Goal: Transaction & Acquisition: Purchase product/service

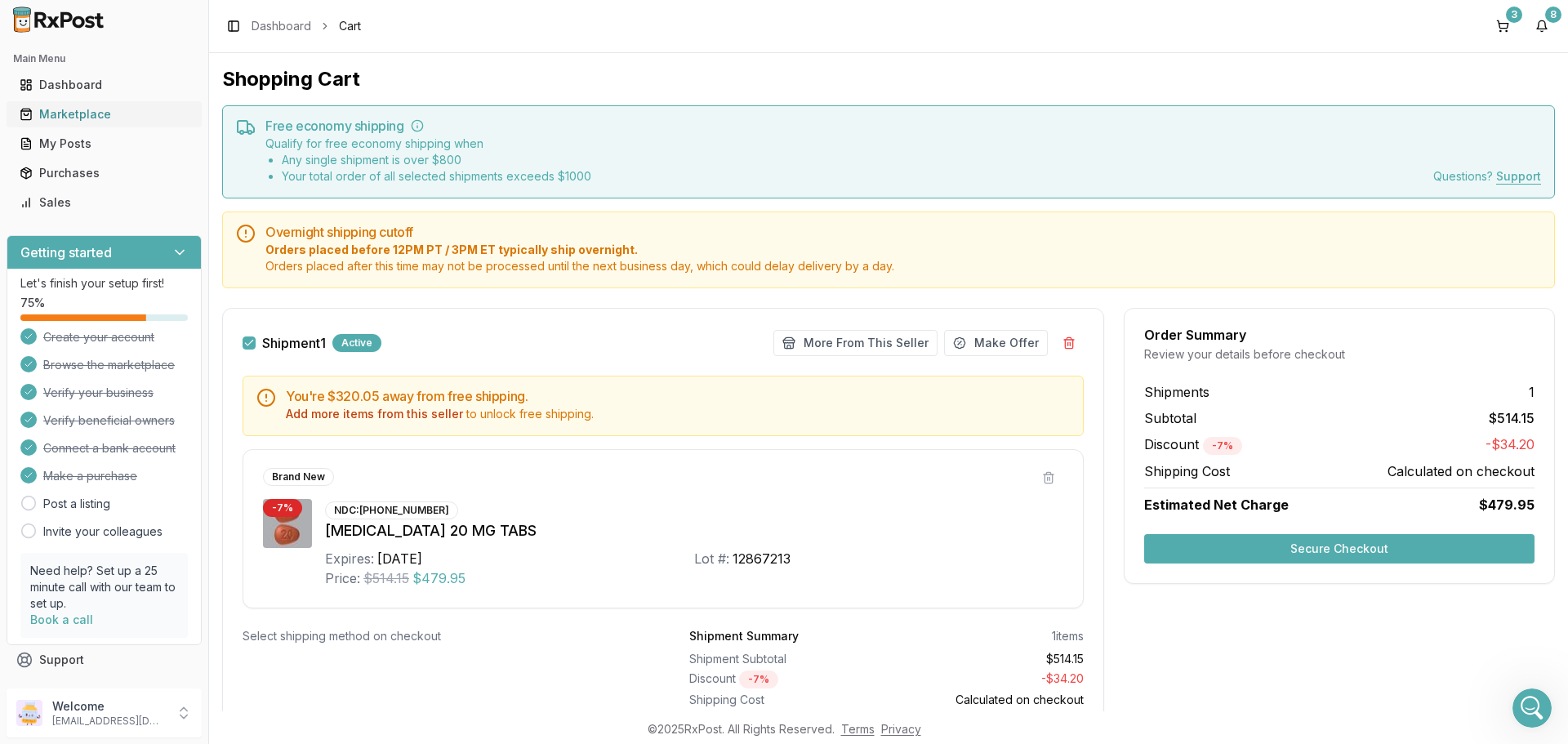
click at [103, 125] on link "Marketplace" at bounding box center [104, 115] width 182 height 29
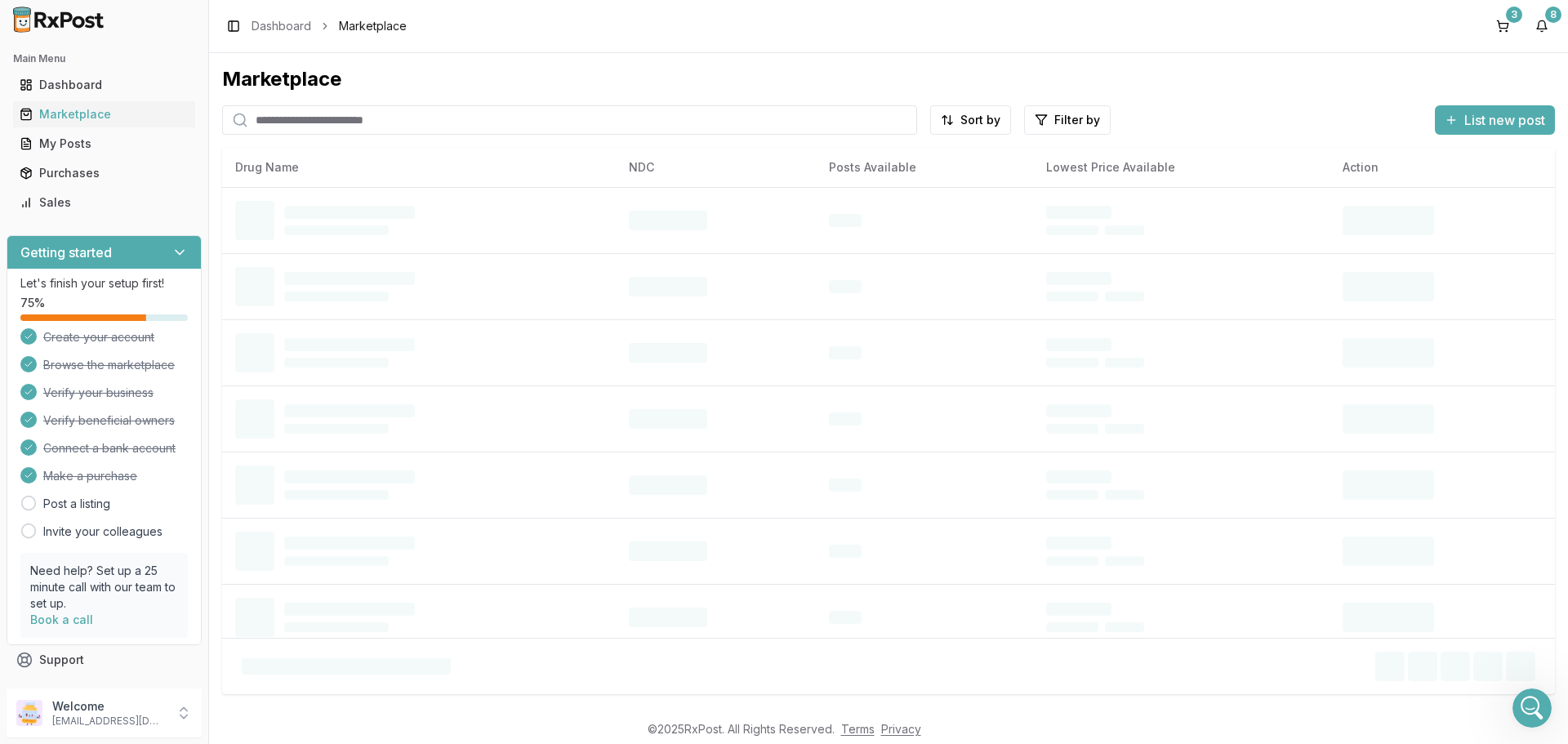
click at [278, 123] on input "search" at bounding box center [569, 120] width 695 height 29
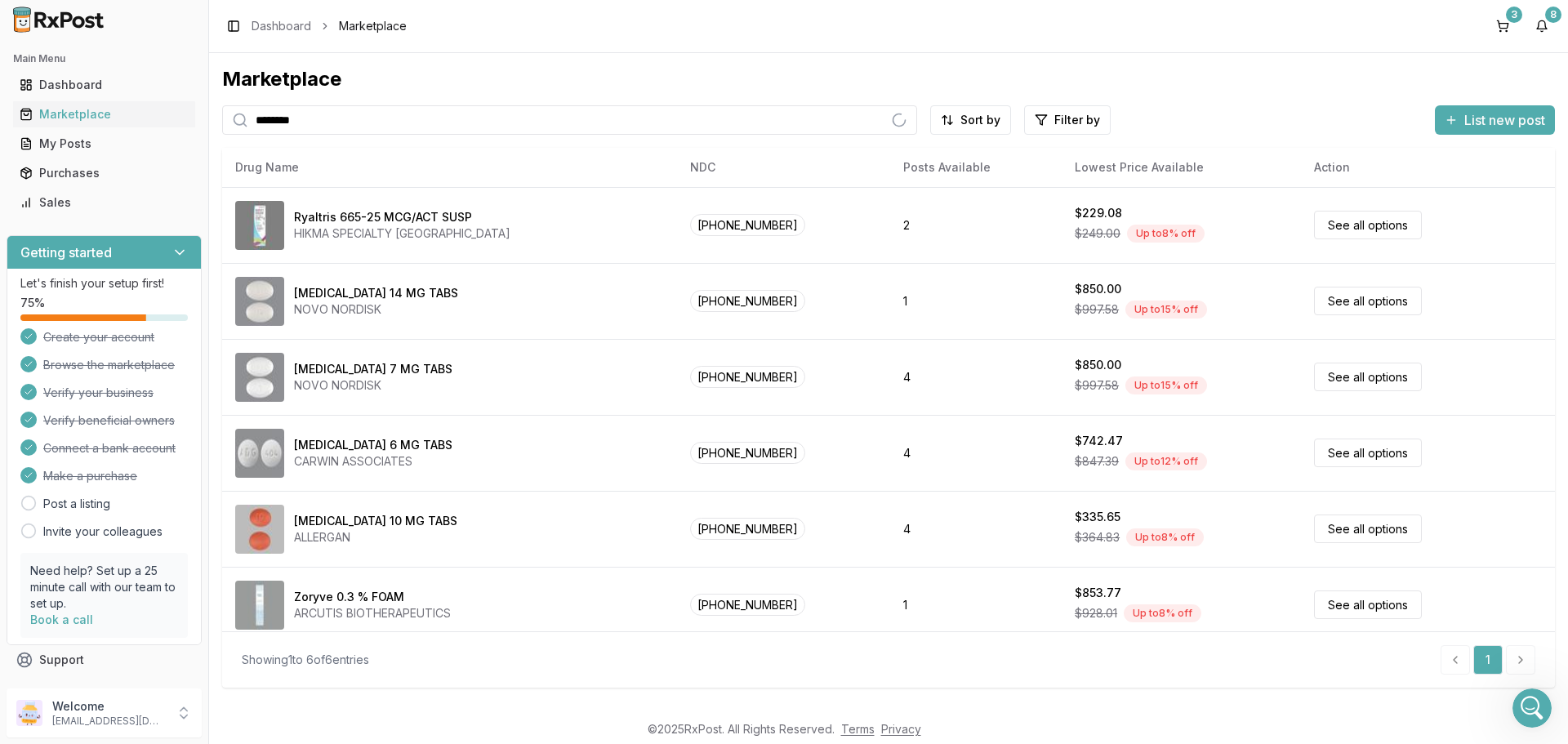
type input "********"
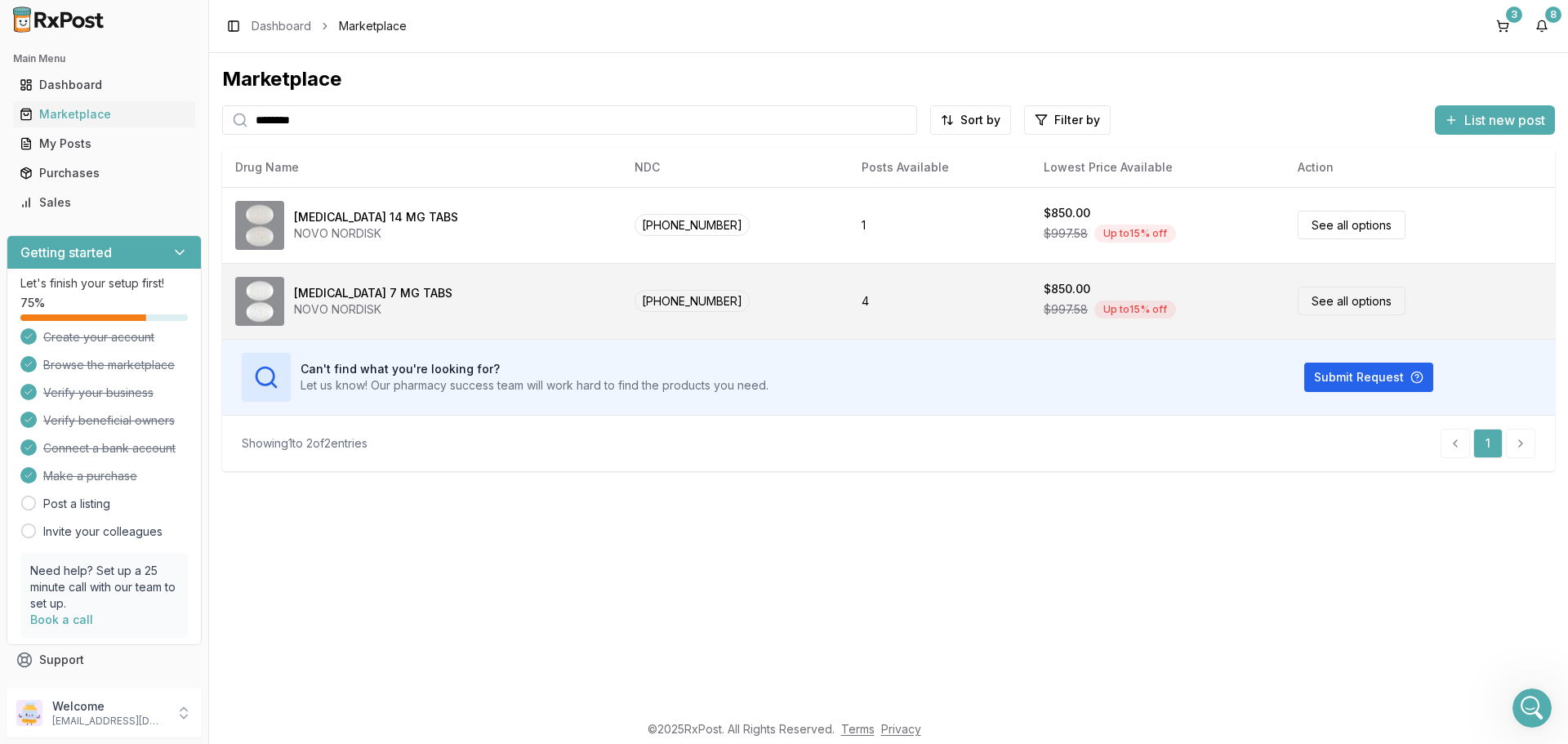
click at [1326, 308] on link "See all options" at bounding box center [1352, 301] width 108 height 28
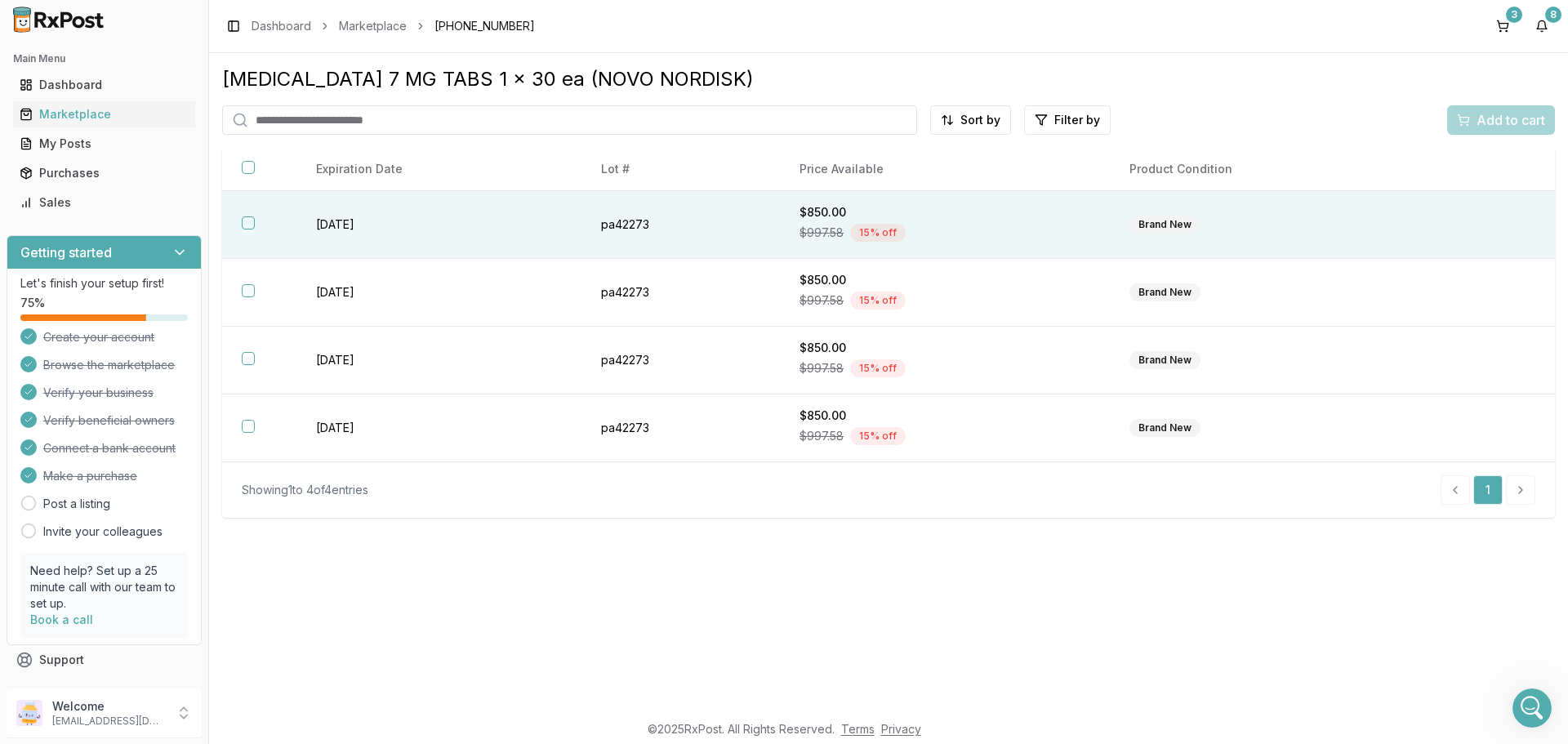
drag, startPoint x: 243, startPoint y: 222, endPoint x: 259, endPoint y: 227, distance: 16.8
click at [248, 223] on button "button" at bounding box center [248, 223] width 13 height 13
click at [1522, 121] on span "Add to cart" at bounding box center [1510, 119] width 69 height 19
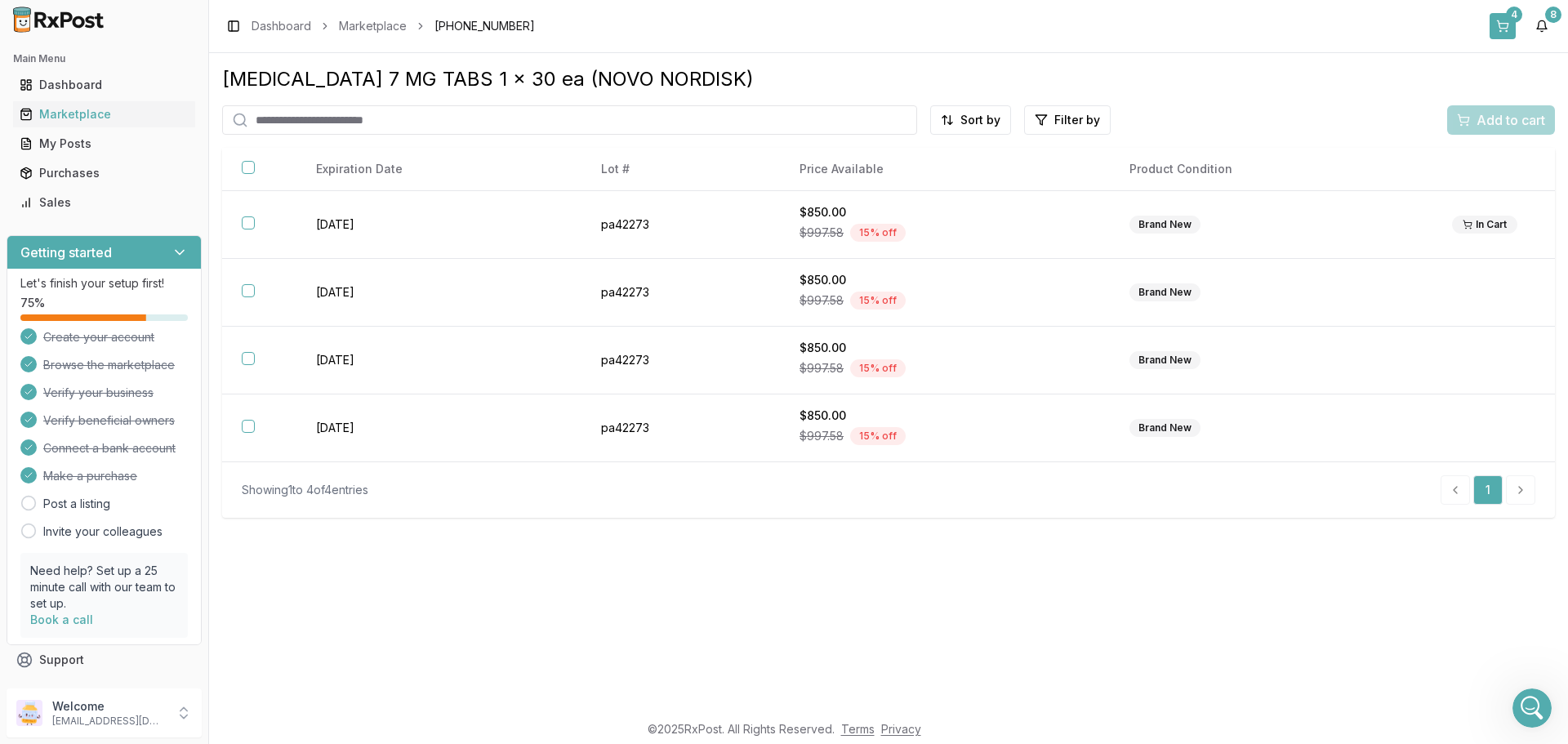
click at [1503, 23] on button "4" at bounding box center [1503, 26] width 27 height 27
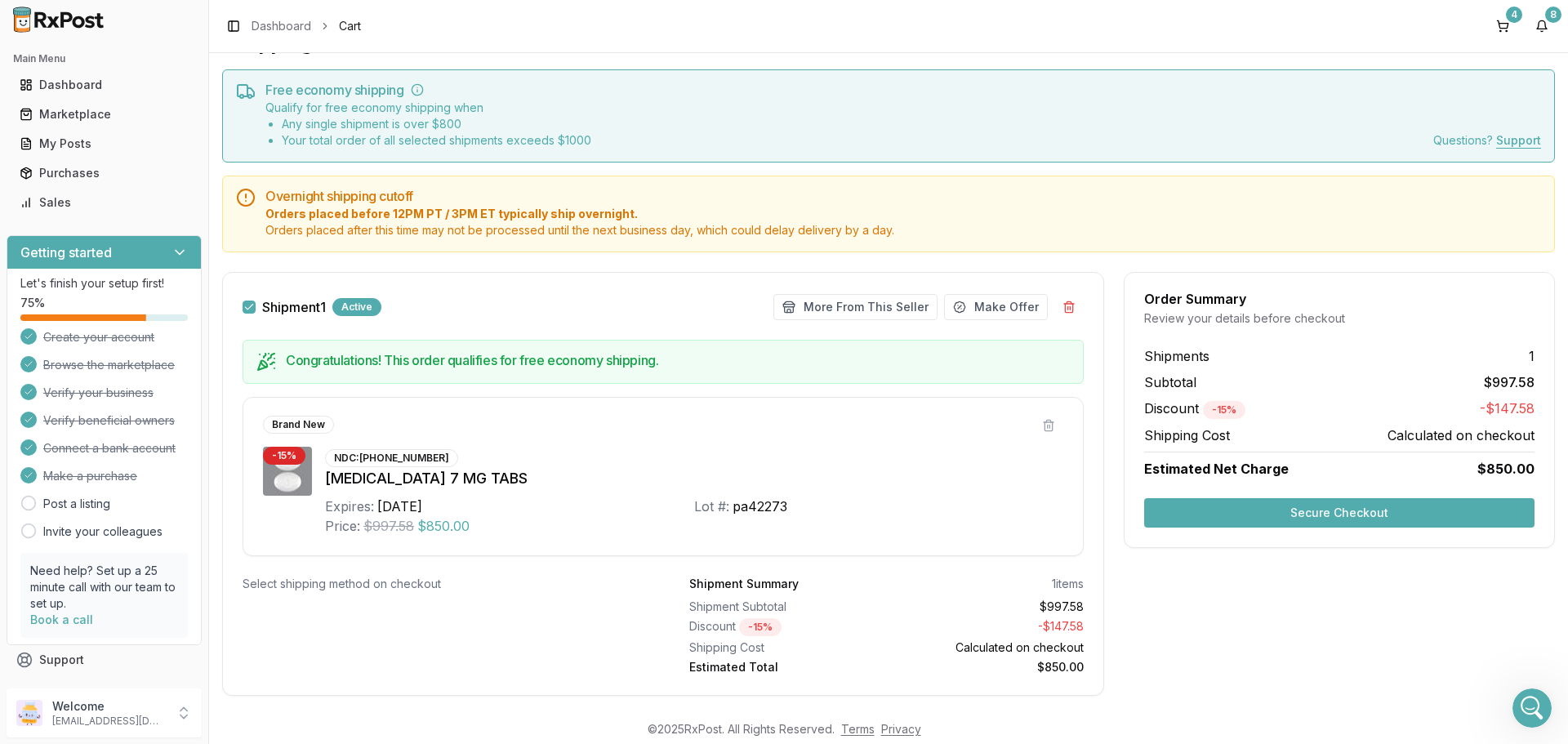
scroll to position [66, 0]
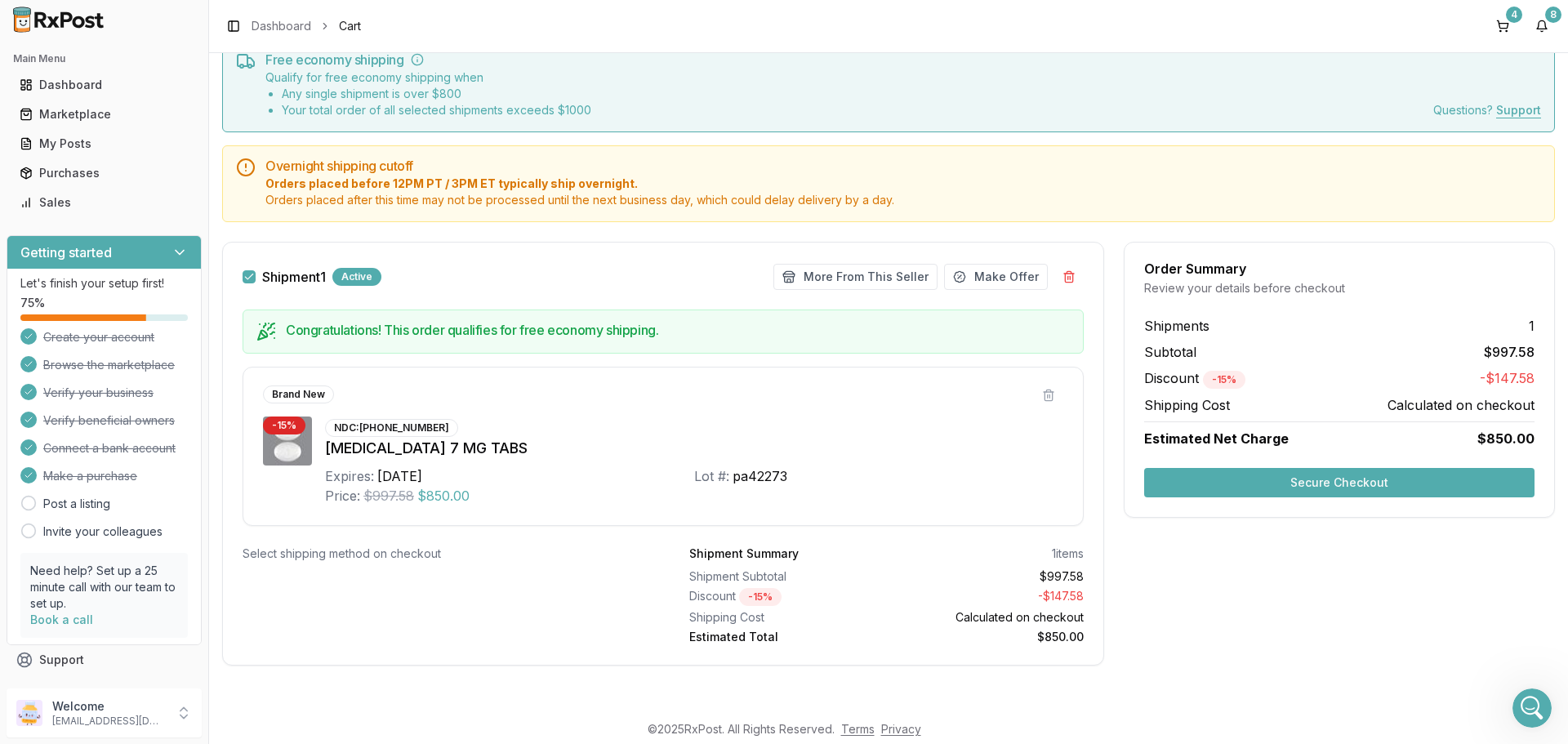
click at [1282, 481] on button "Secure Checkout" at bounding box center [1340, 483] width 391 height 29
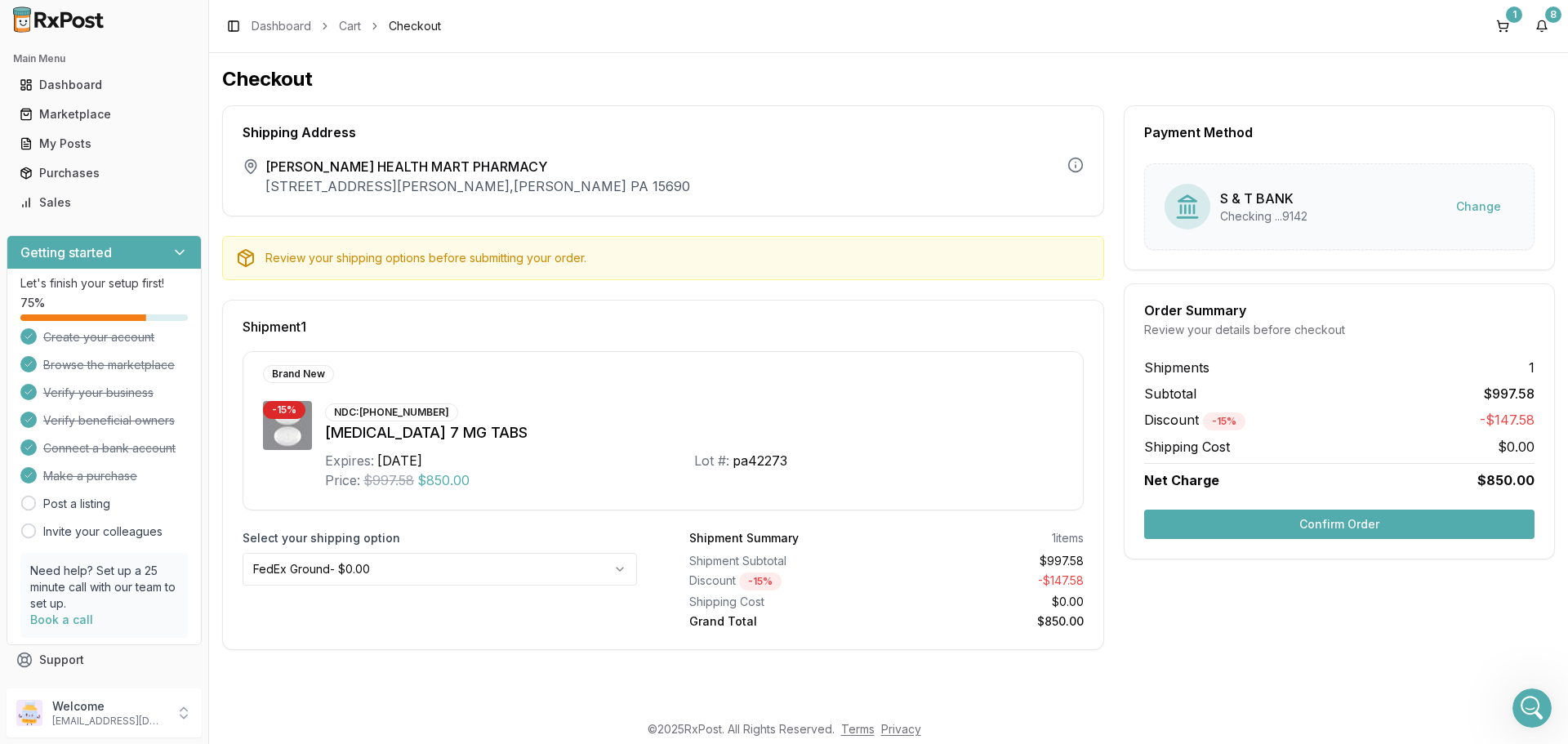
click at [1308, 521] on button "Confirm Order" at bounding box center [1340, 525] width 391 height 29
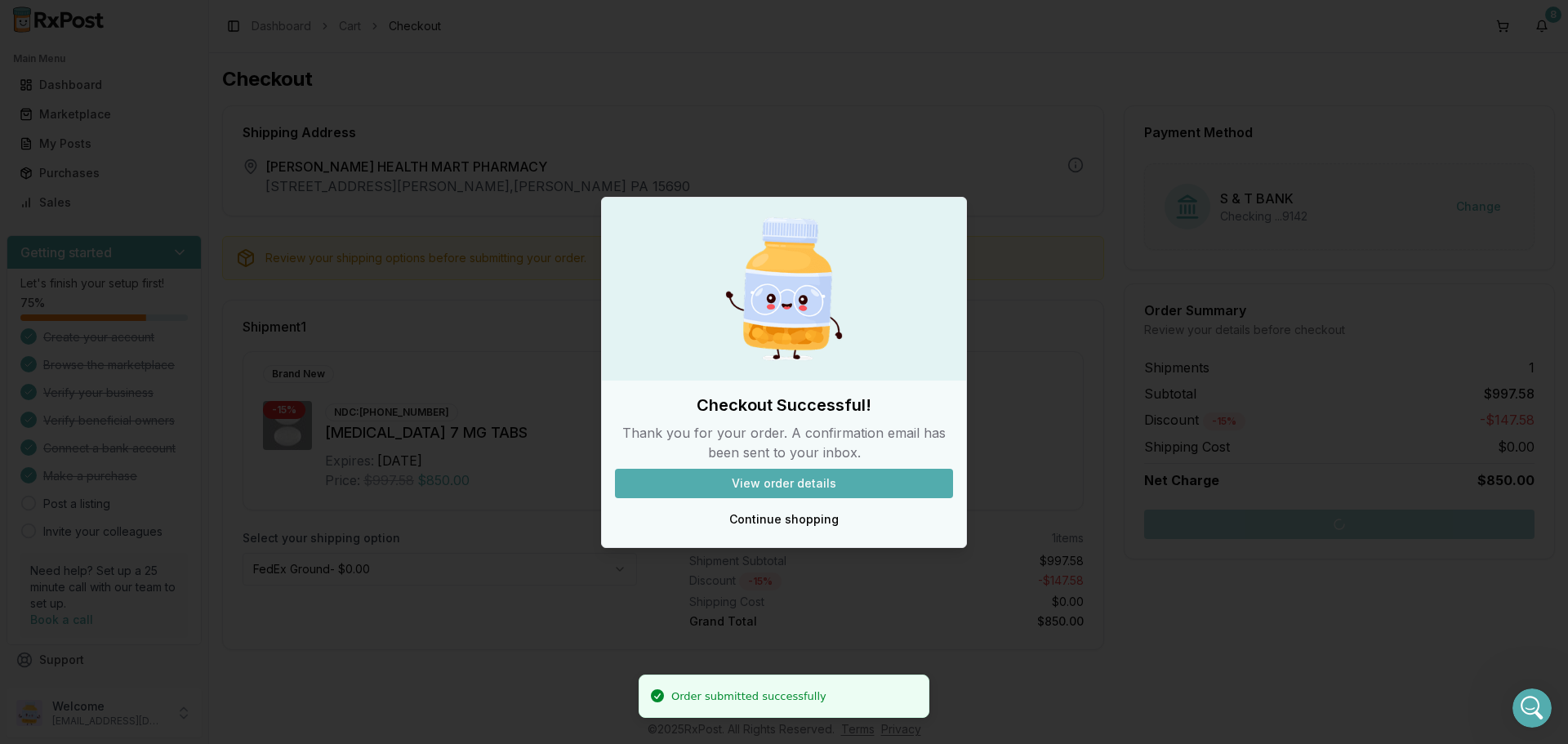
click at [877, 482] on button "View order details" at bounding box center [784, 483] width 338 height 29
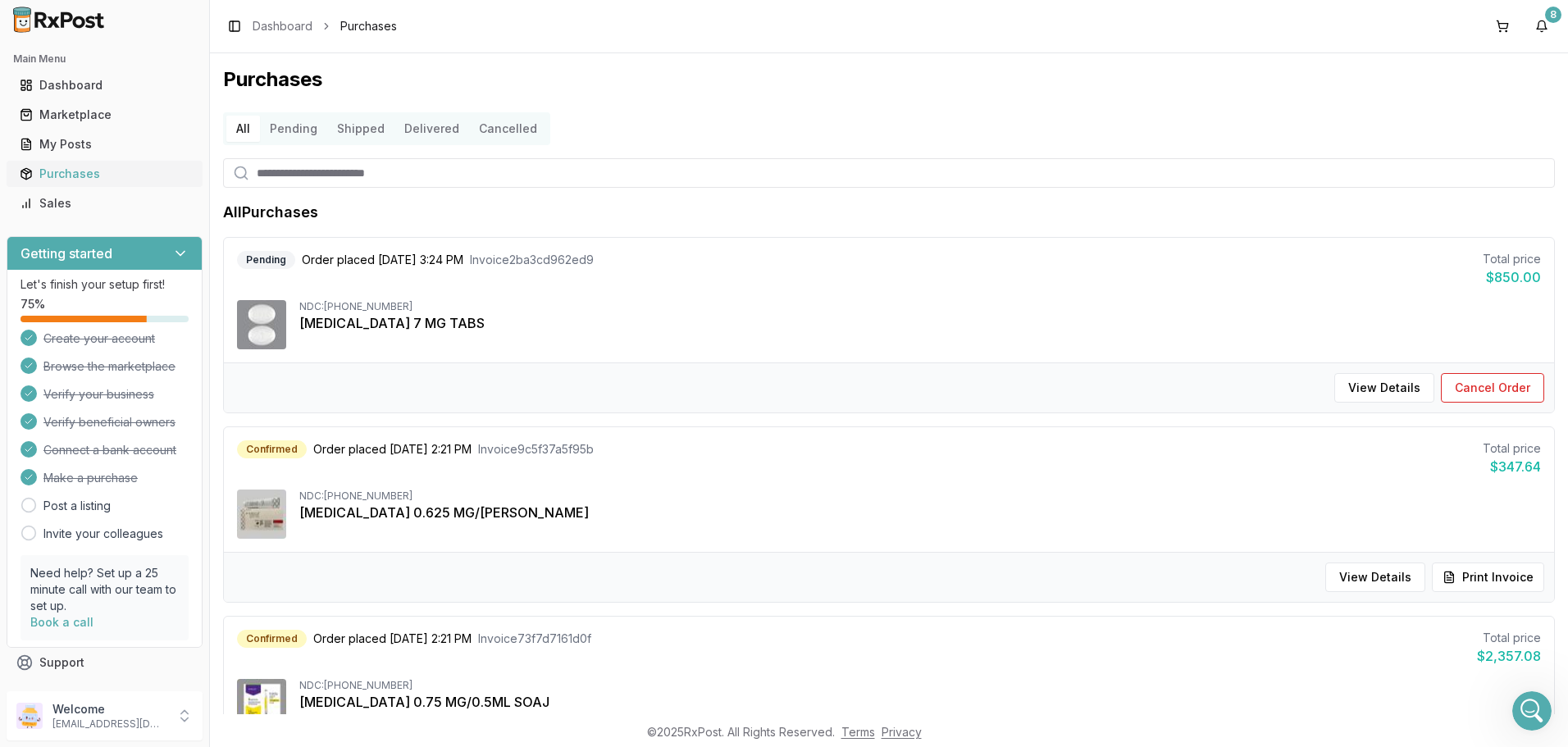
click at [81, 171] on div "Purchases" at bounding box center [104, 174] width 169 height 17
click at [87, 175] on div "Purchases" at bounding box center [104, 174] width 169 height 17
click at [1546, 22] on button "8" at bounding box center [1541, 26] width 27 height 27
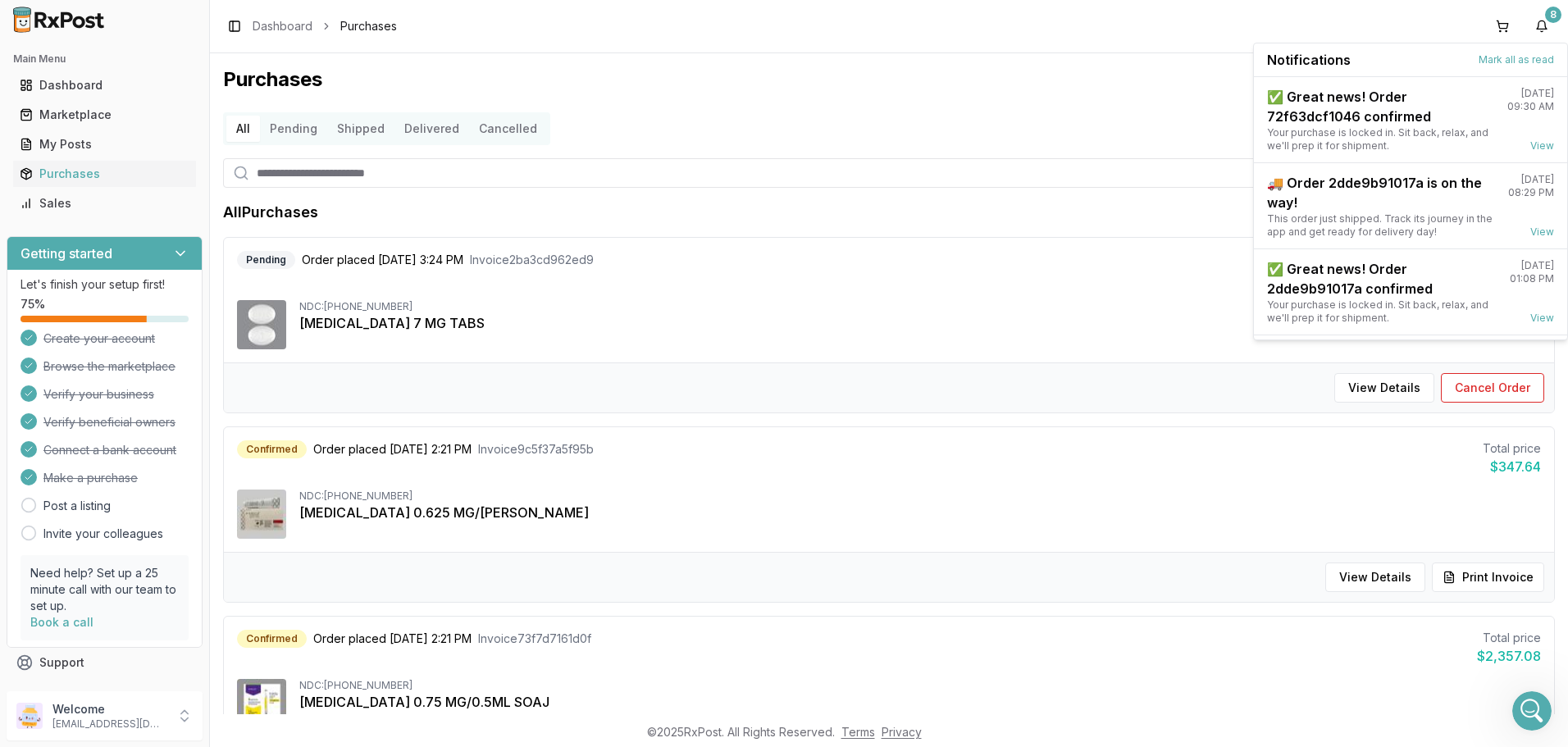
click at [1008, 102] on div "Purchases All Pending Shipped Delivered Cancelled All Purchases Pending Order p…" at bounding box center [889, 384] width 1358 height 661
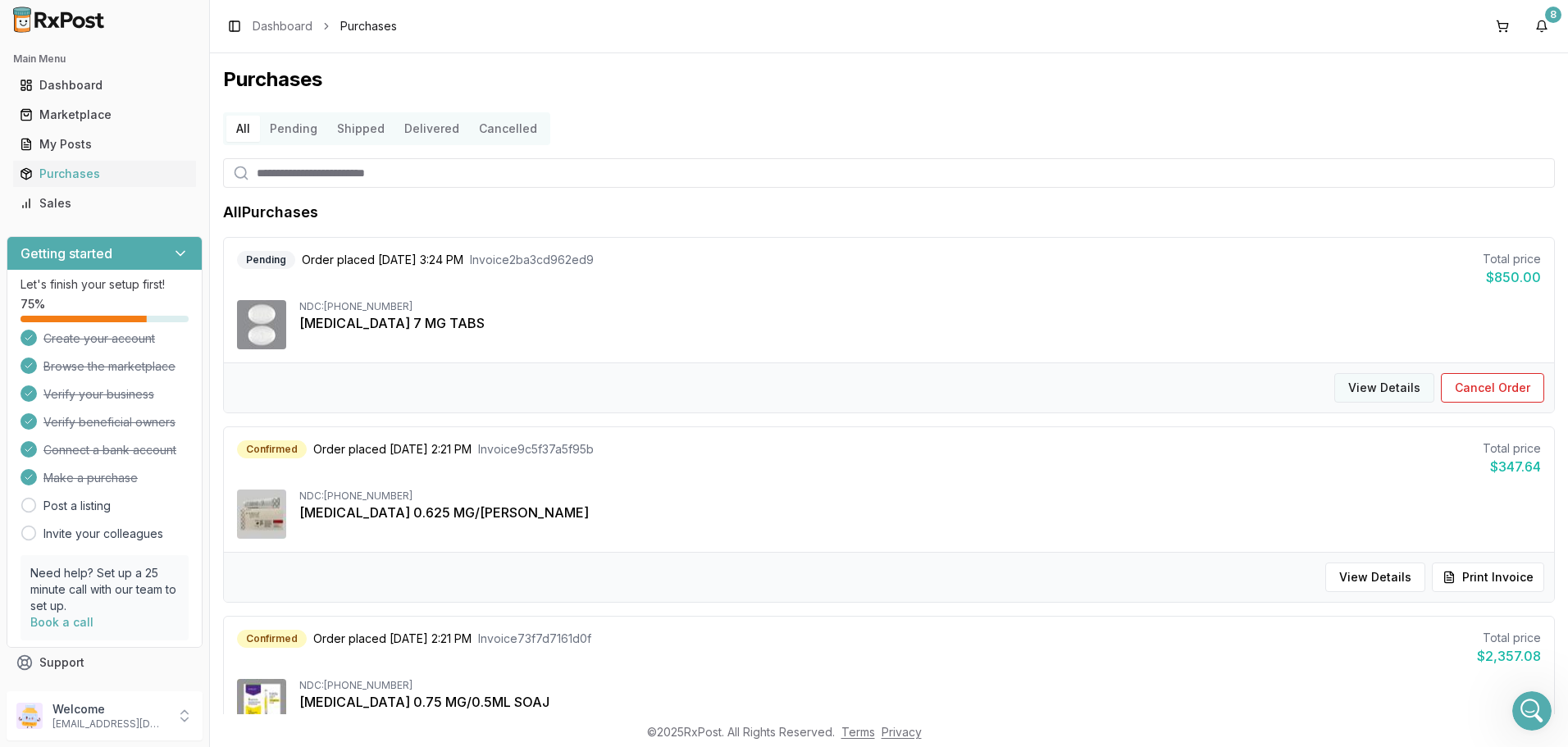
click at [1366, 388] on button "View Details" at bounding box center [1384, 388] width 100 height 29
